Goal: Task Accomplishment & Management: Use online tool/utility

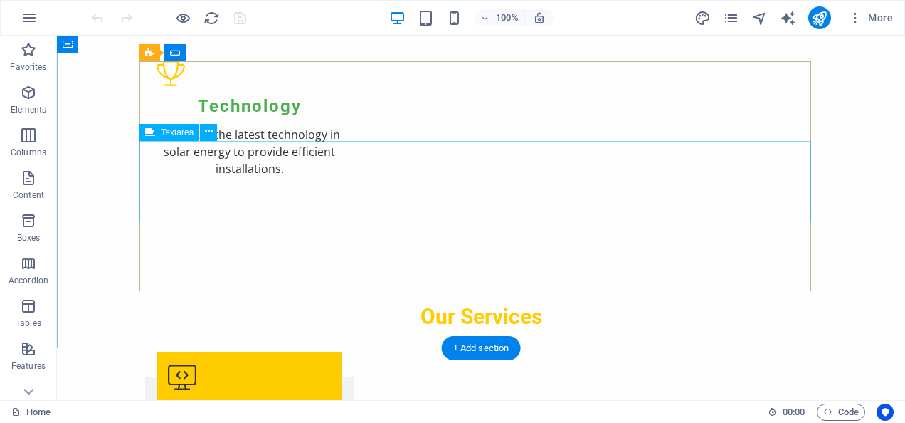
scroll to position [2061, 0]
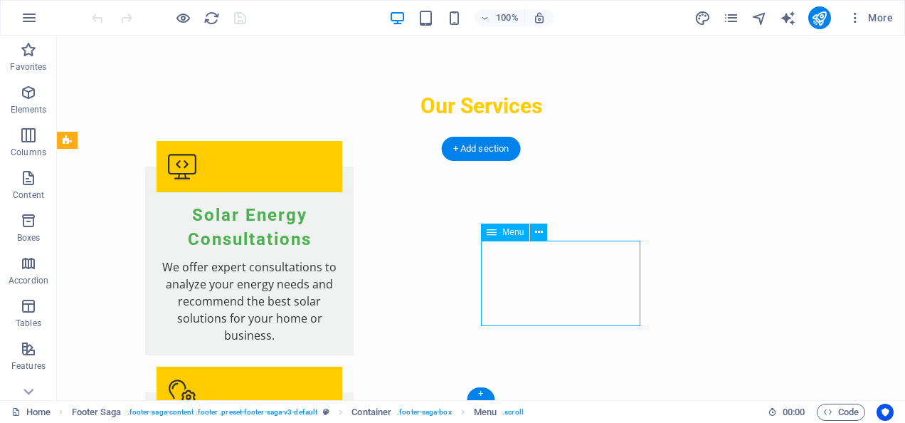
drag, startPoint x: 515, startPoint y: 301, endPoint x: 333, endPoint y: 281, distance: 182.6
select select
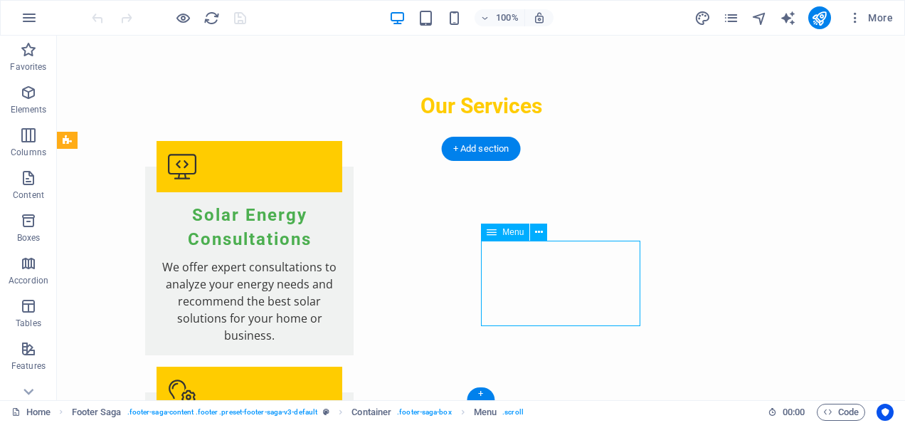
select select
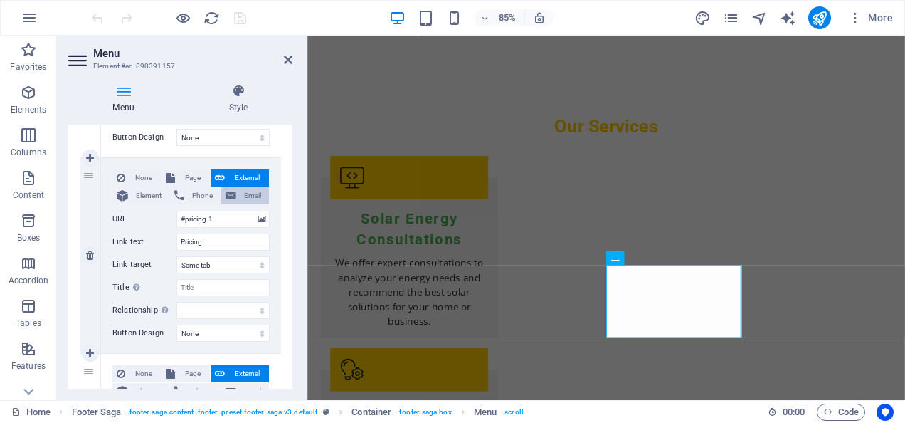
scroll to position [712, 0]
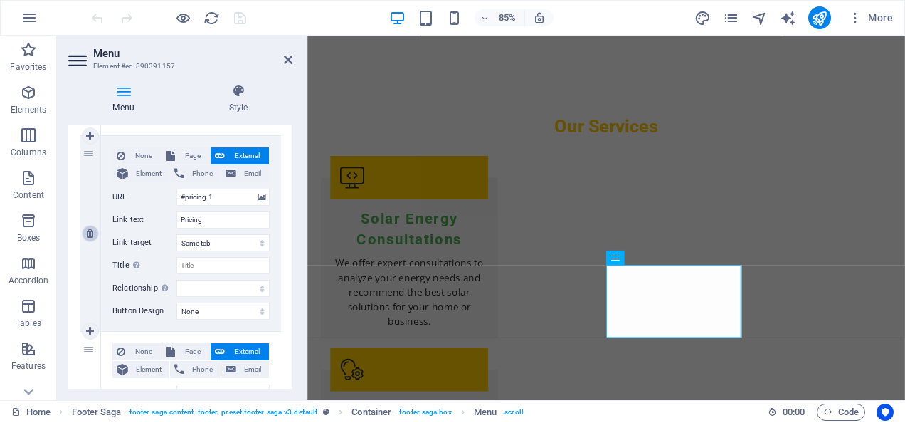
click at [90, 236] on icon at bounding box center [90, 233] width 8 height 10
select select
type input "#contact-us-1"
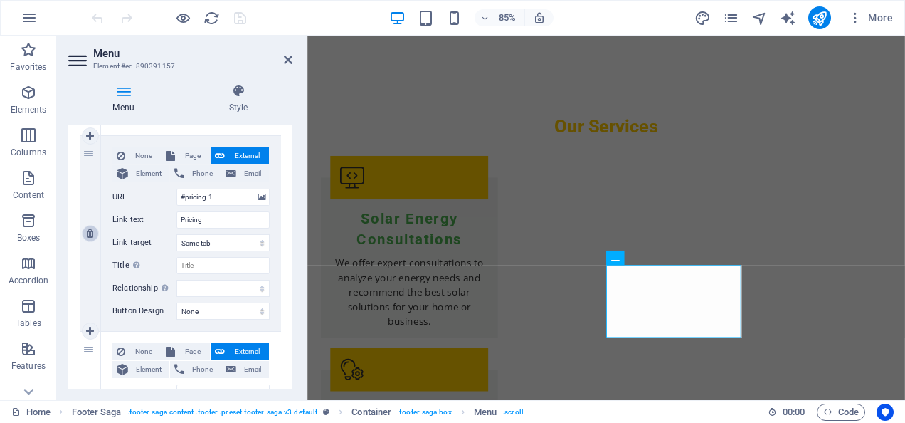
type input "Contact"
select select
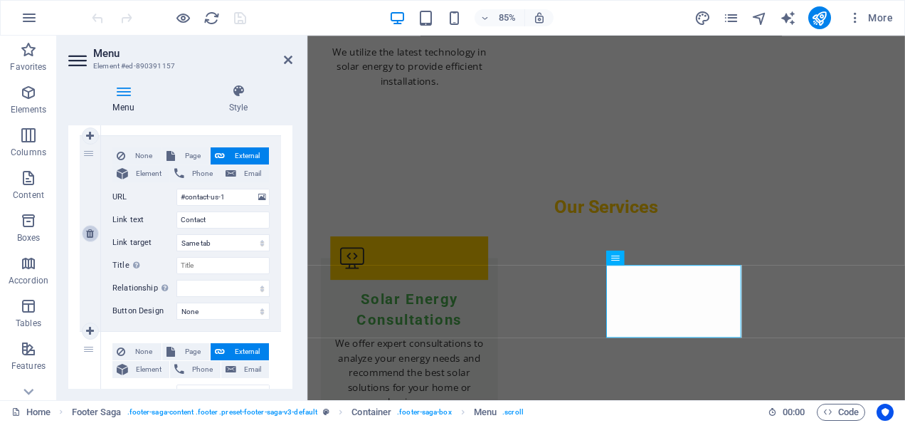
scroll to position [693, 0]
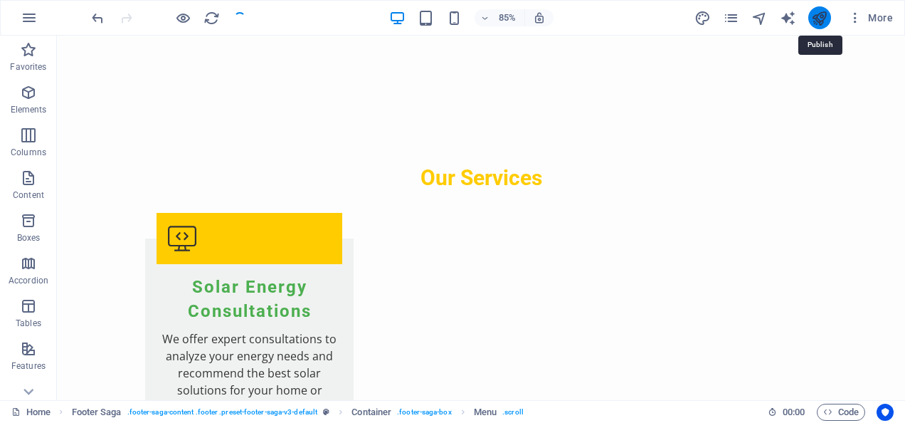
scroll to position [2061, 0]
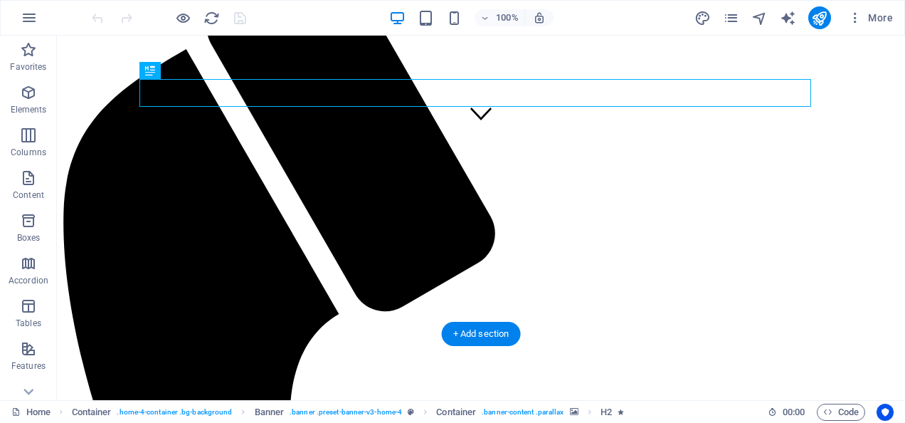
scroll to position [285, 0]
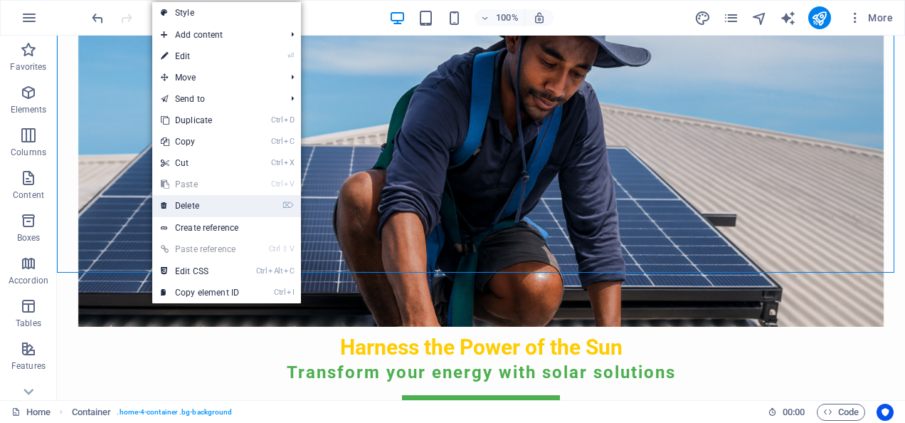
click at [185, 202] on link "⌦ Delete" at bounding box center [199, 205] width 95 height 21
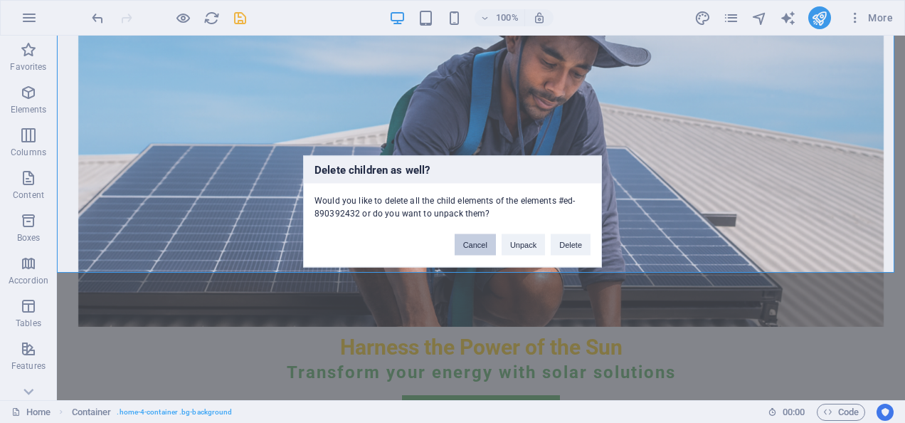
click at [485, 248] on button "Cancel" at bounding box center [475, 244] width 41 height 21
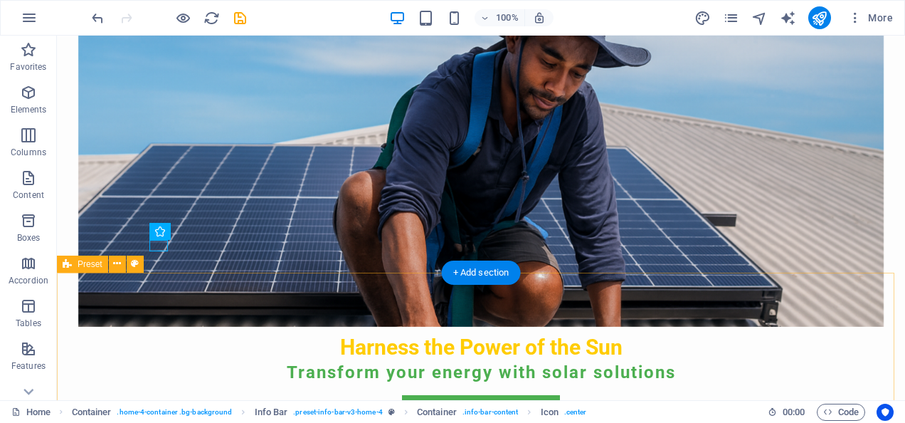
drag, startPoint x: 437, startPoint y: 303, endPoint x: 426, endPoint y: 303, distance: 10.7
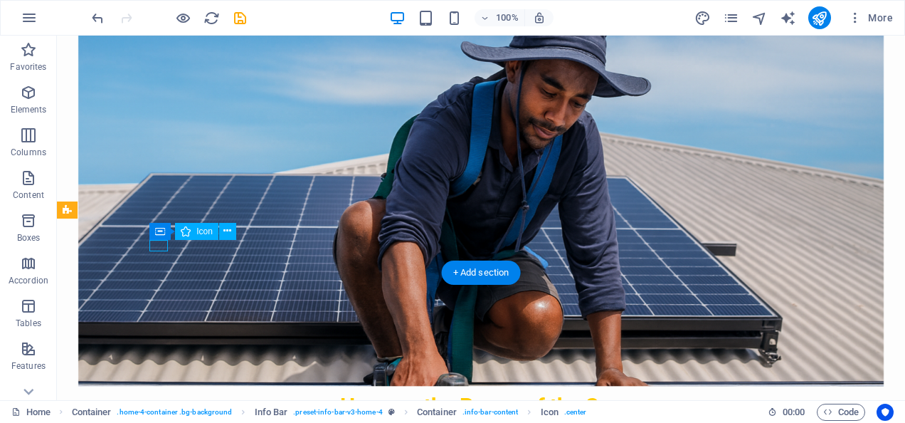
select select "xMinYMid"
select select "px"
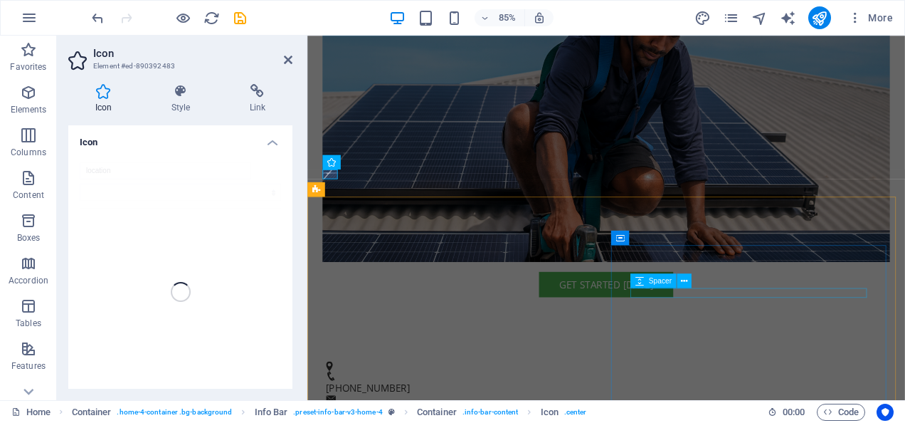
scroll to position [427, 0]
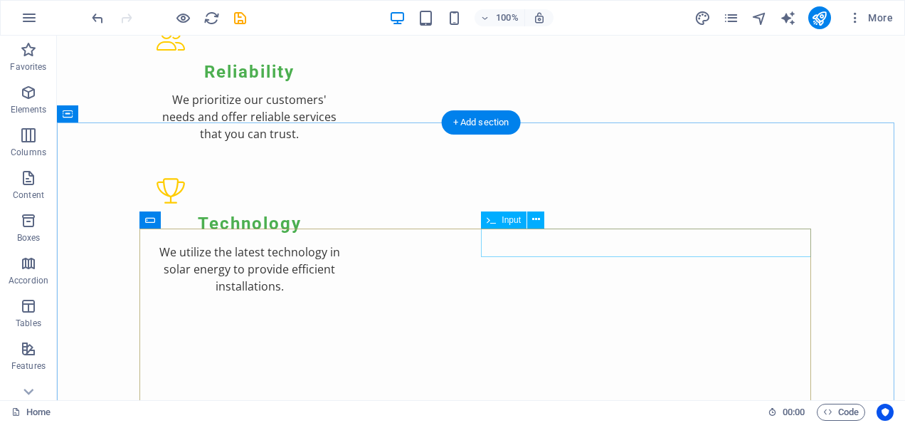
scroll to position [1779, 0]
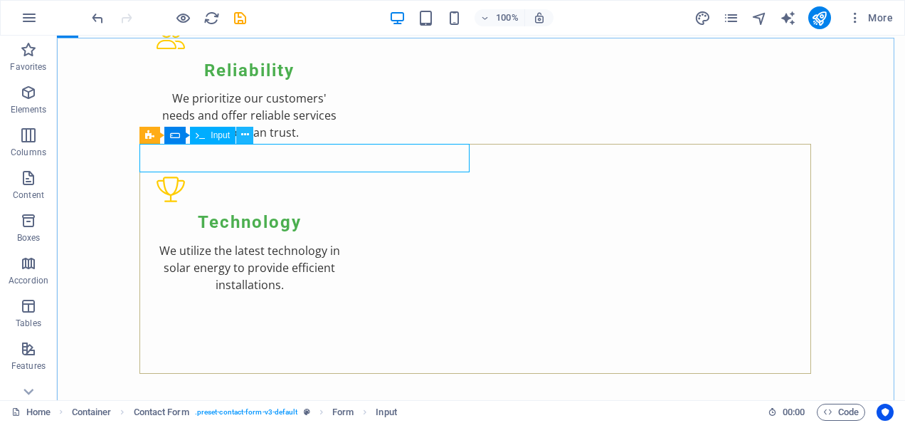
click at [249, 128] on button at bounding box center [244, 135] width 17 height 17
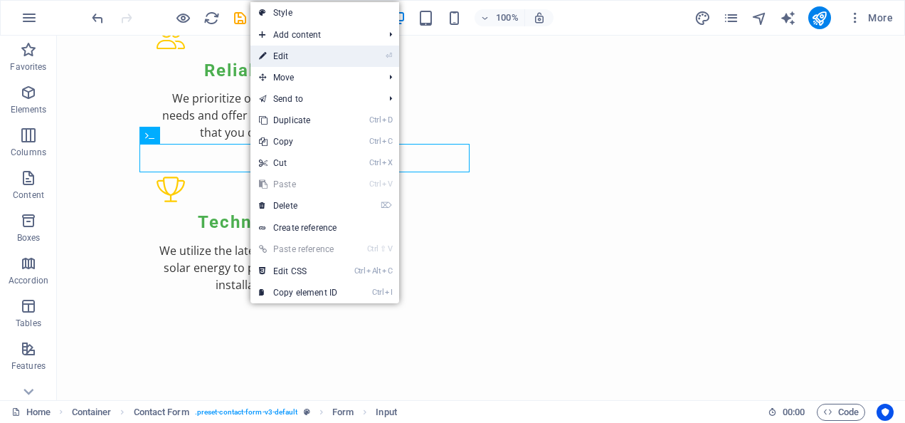
click at [293, 54] on link "⏎ Edit" at bounding box center [298, 56] width 95 height 21
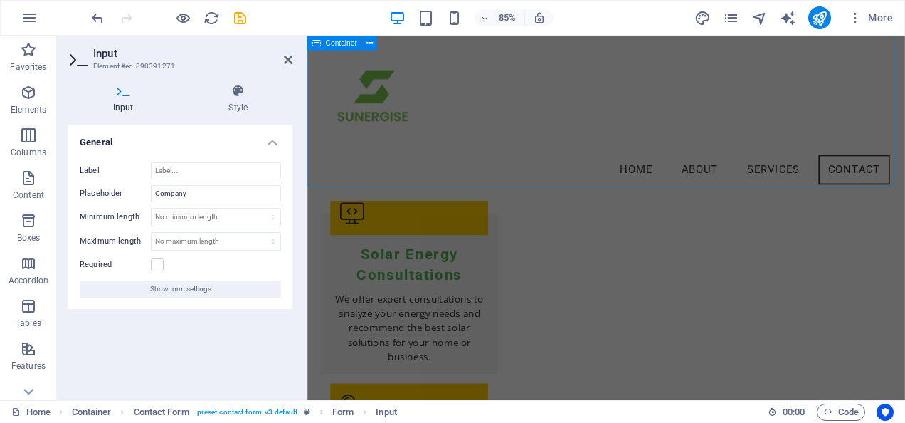
scroll to position [1751, 0]
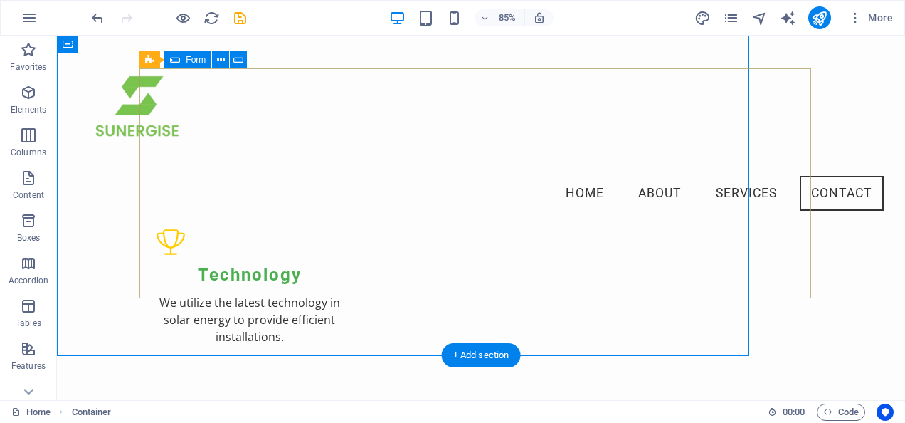
scroll to position [1854, 0]
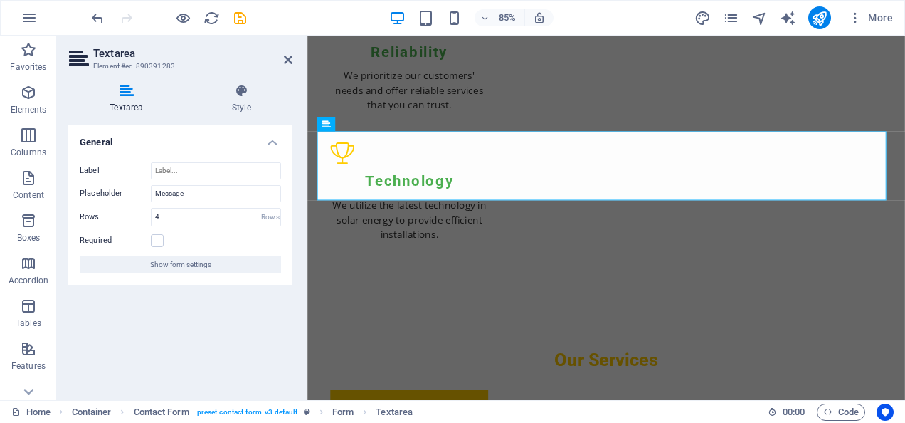
scroll to position [1909, 0]
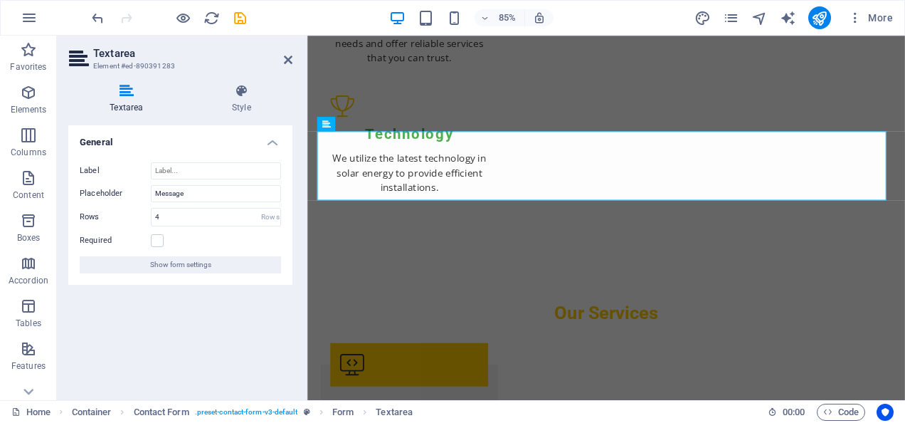
click at [283, 317] on div "General Label Placeholder Message Rows 4 Rows Required Show form settings" at bounding box center [180, 256] width 224 height 263
click at [382, 123] on button at bounding box center [376, 124] width 14 height 14
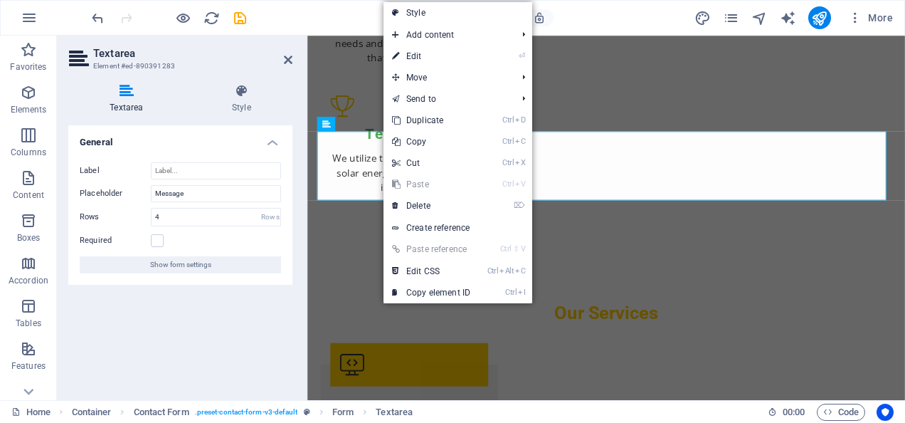
click at [297, 326] on div "Textarea Style General Label Placeholder Message Rows 4 Rows Required Show form…" at bounding box center [180, 236] width 247 height 327
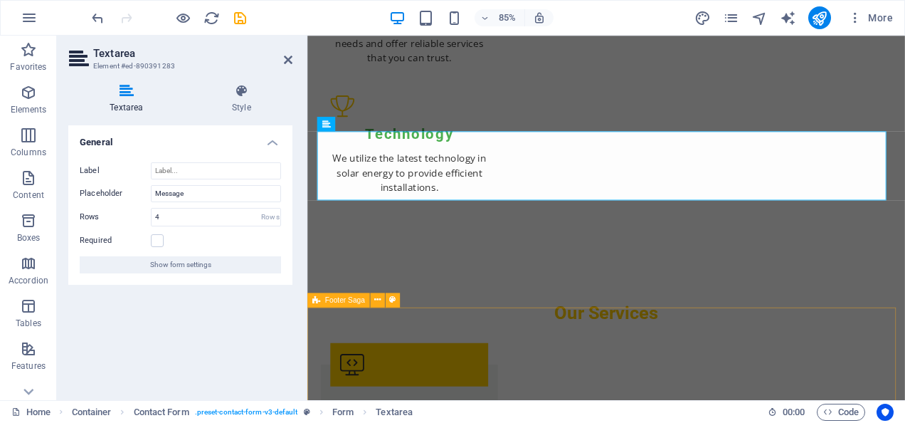
click at [620, 318] on div "Menu Home About Services Contact Harness the Power of the Sun Transform your en…" at bounding box center [658, 420] width 703 height 4586
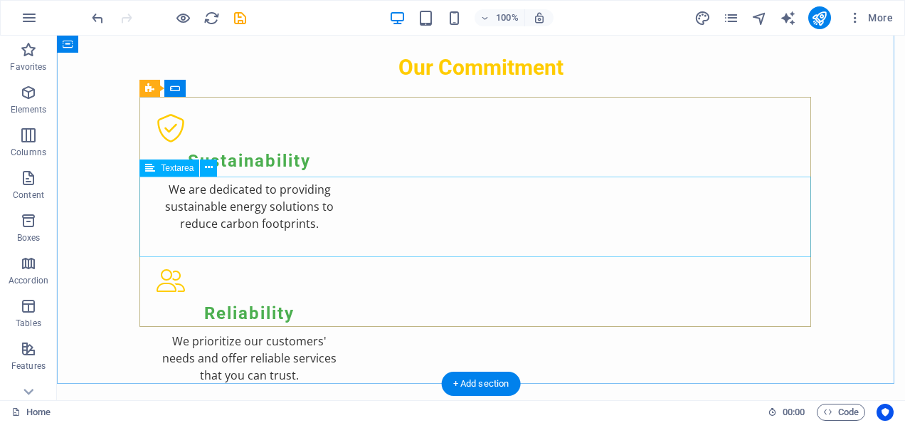
scroll to position [1854, 0]
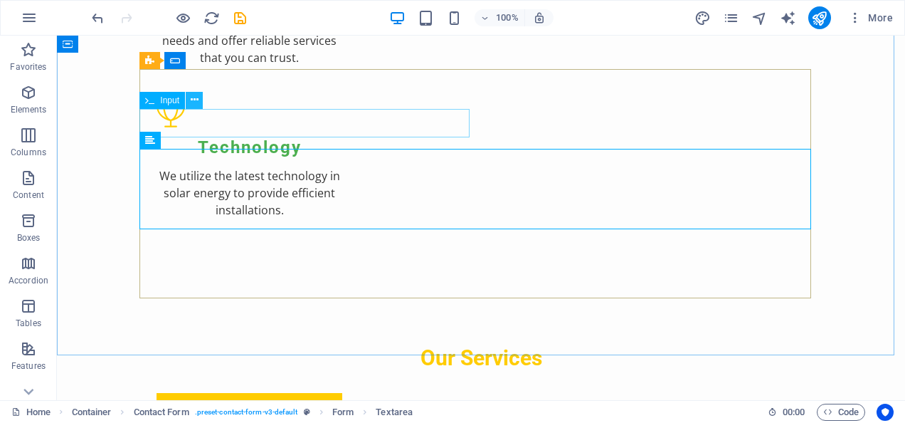
click at [197, 100] on icon at bounding box center [195, 100] width 8 height 15
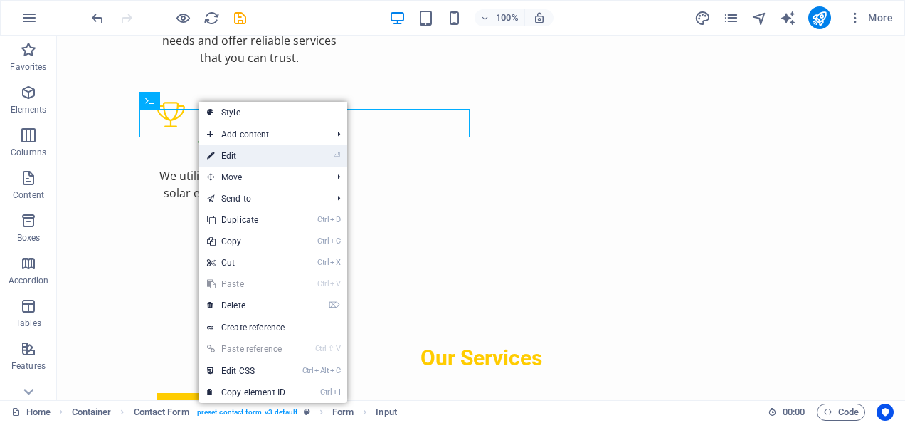
click at [228, 152] on link "⏎ Edit" at bounding box center [246, 155] width 95 height 21
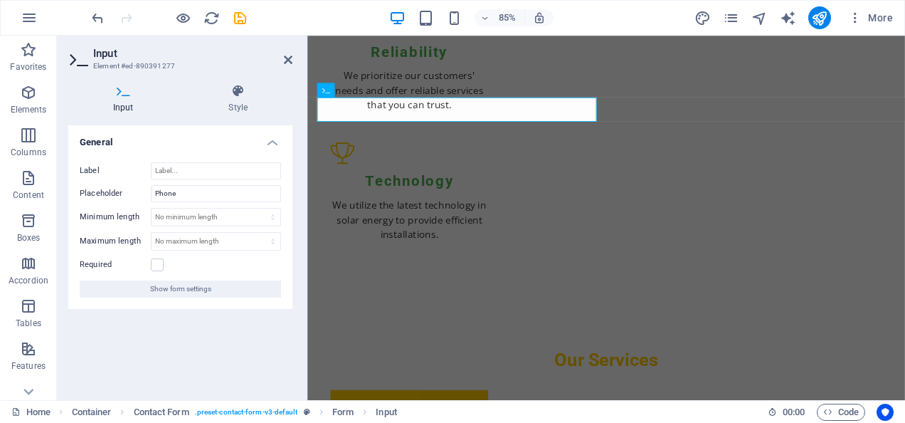
scroll to position [1909, 0]
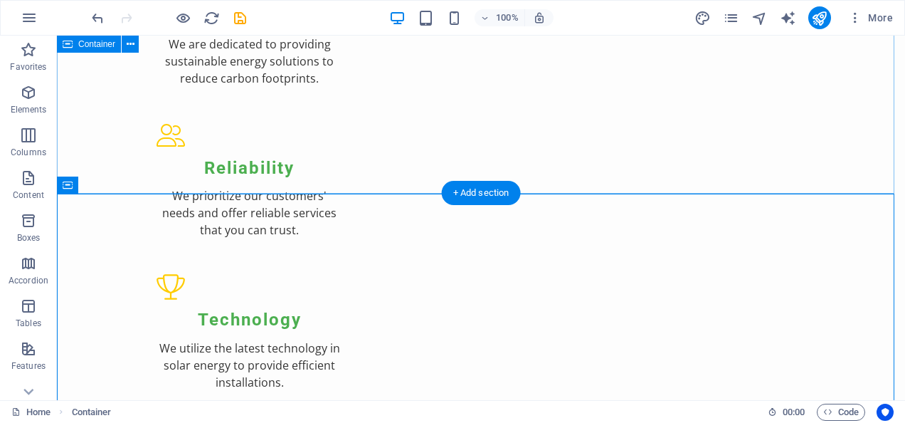
scroll to position [1641, 0]
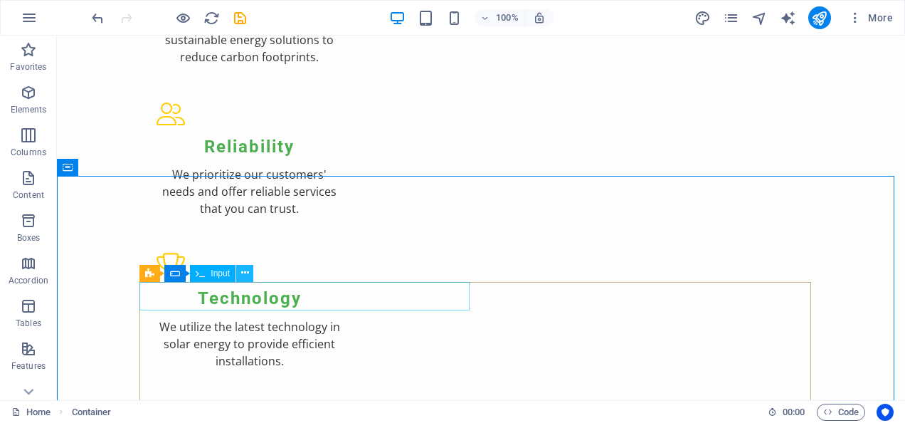
click at [250, 274] on button at bounding box center [244, 273] width 17 height 17
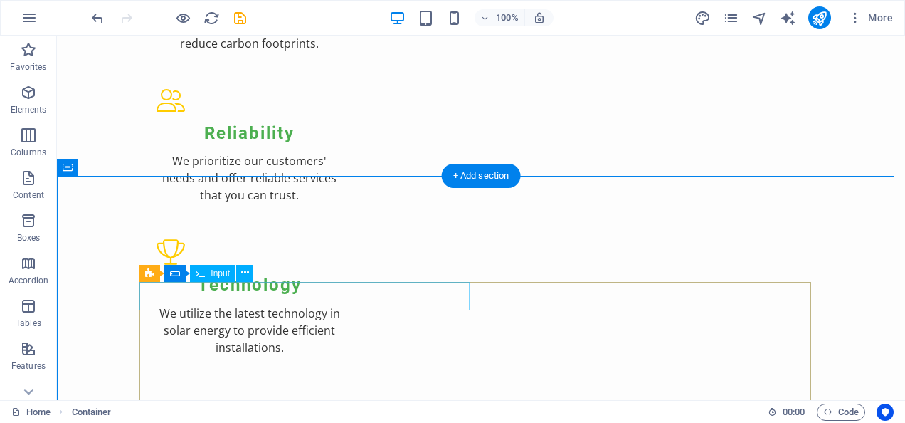
scroll to position [1783, 0]
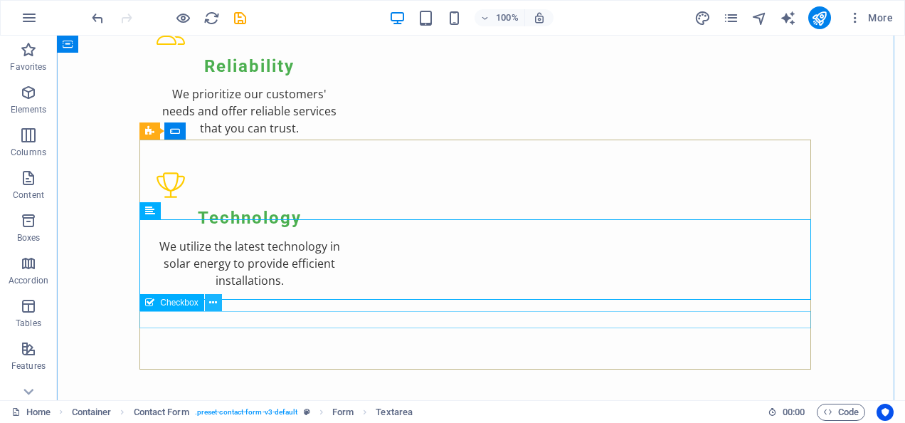
click at [217, 303] on button at bounding box center [213, 302] width 17 height 17
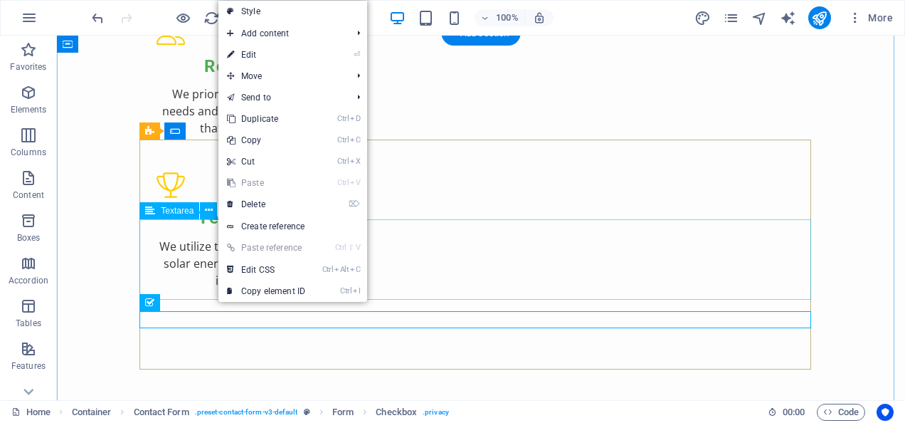
drag, startPoint x: 511, startPoint y: 253, endPoint x: 478, endPoint y: 255, distance: 32.8
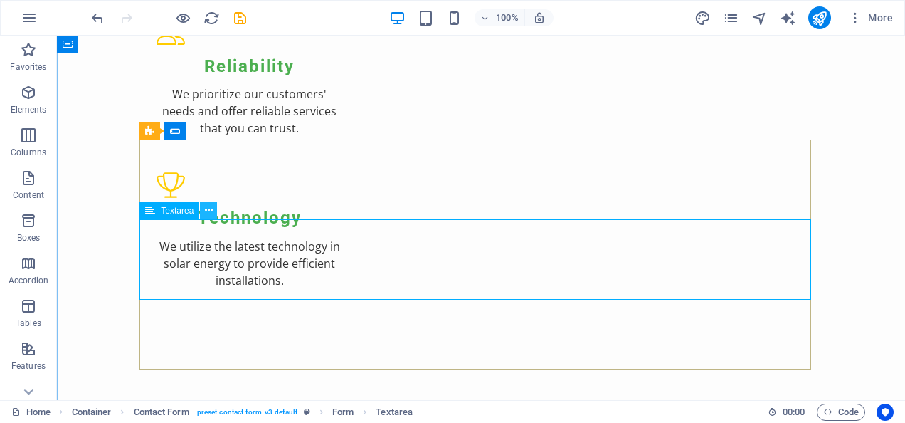
click at [212, 211] on icon at bounding box center [209, 210] width 8 height 15
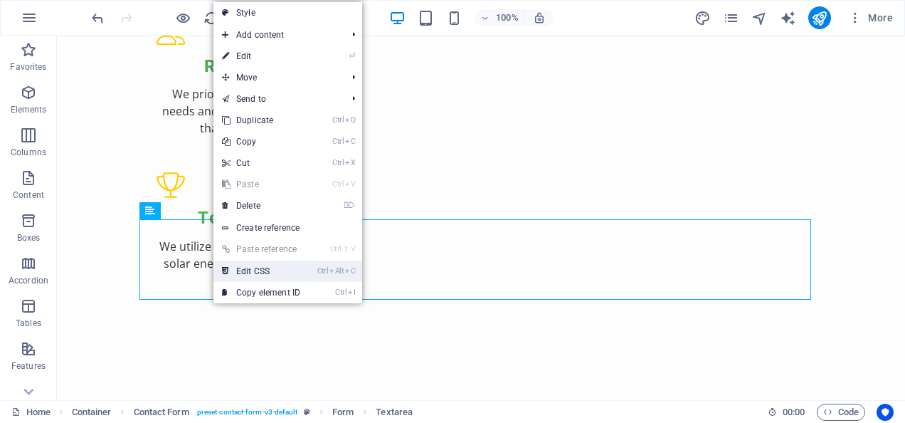
click at [249, 270] on link "Ctrl Alt C Edit CSS" at bounding box center [260, 270] width 95 height 21
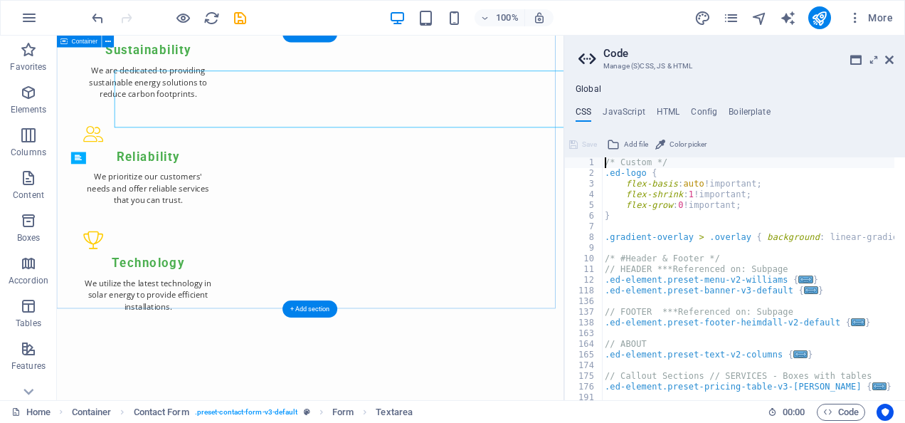
scroll to position [1916, 0]
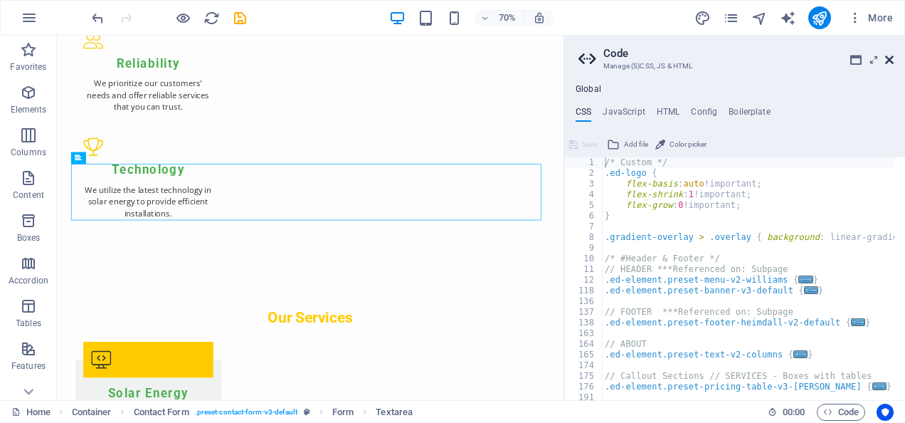
drag, startPoint x: 889, startPoint y: 58, endPoint x: 831, endPoint y: 23, distance: 67.7
click at [889, 58] on icon at bounding box center [889, 59] width 9 height 11
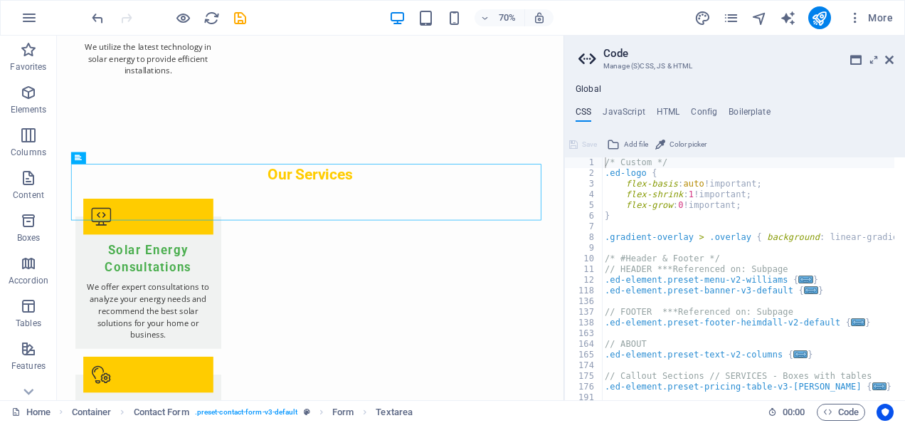
scroll to position [1783, 0]
